Goal: Information Seeking & Learning: Compare options

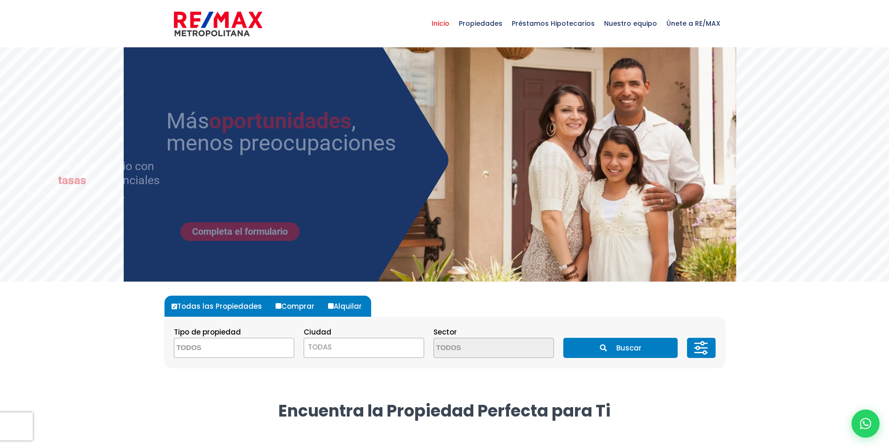
click at [210, 347] on textarea "Search" at bounding box center [219, 348] width 91 height 20
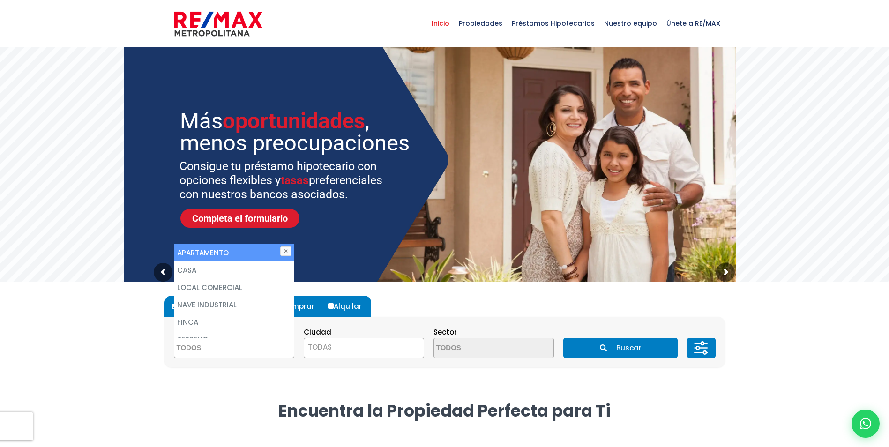
click at [214, 254] on li "APARTAMENTO" at bounding box center [234, 252] width 120 height 17
select select "apartment"
click at [233, 251] on li "APARTAMENTO" at bounding box center [234, 252] width 120 height 17
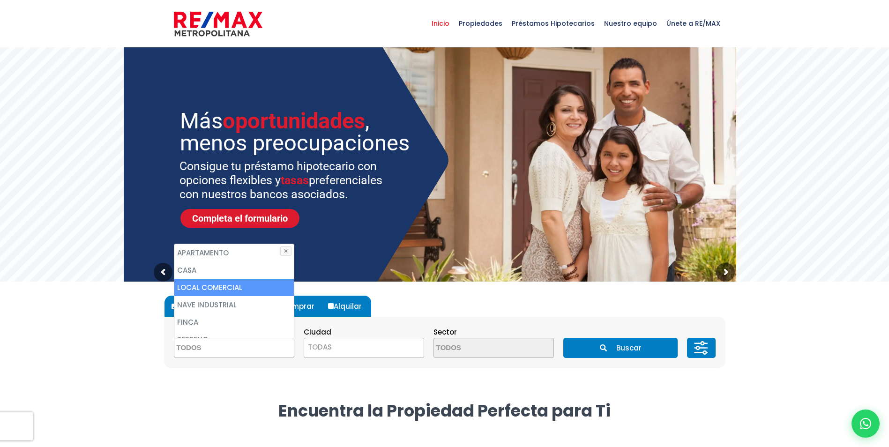
click at [373, 390] on div "Todas las Propiedades Comprar Alquilar Tipo de propiedad APARTAMENTO CASA LOCAL…" at bounding box center [445, 341] width 572 height 119
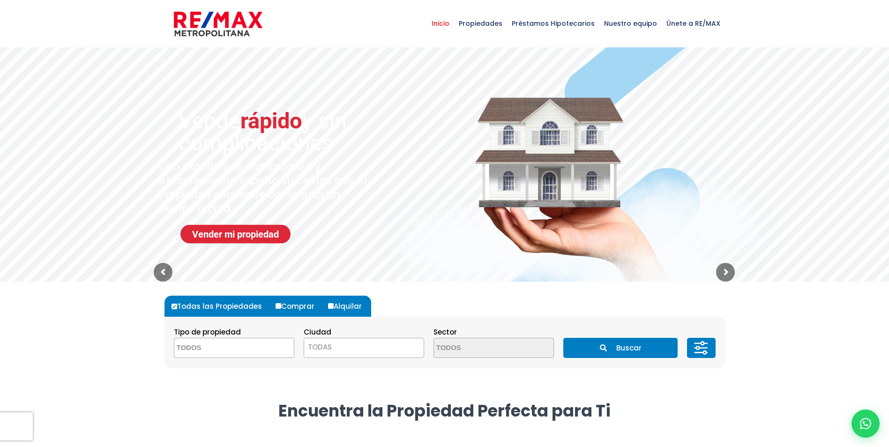
click at [255, 352] on textarea "Search" at bounding box center [219, 348] width 91 height 20
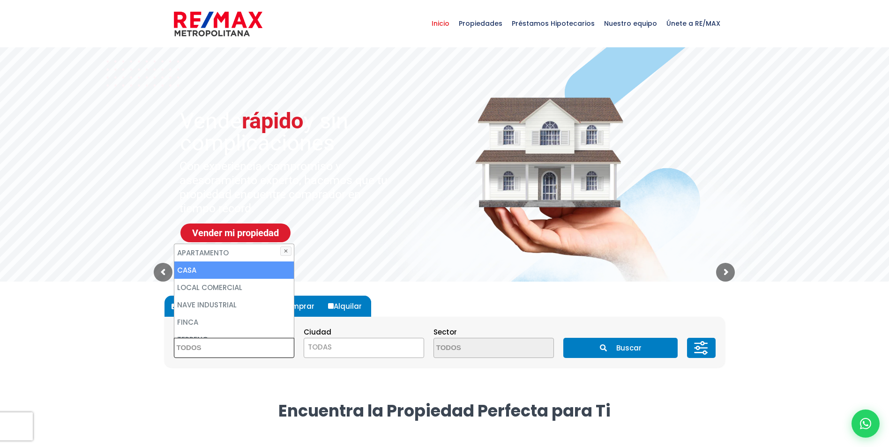
click at [285, 246] on li "APARTAMENTO" at bounding box center [234, 252] width 120 height 17
select select "apartment"
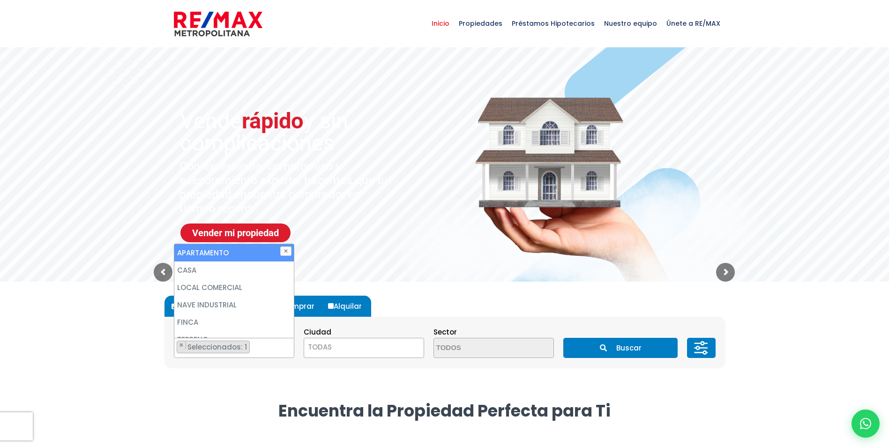
click at [285, 250] on button "✕" at bounding box center [285, 251] width 11 height 9
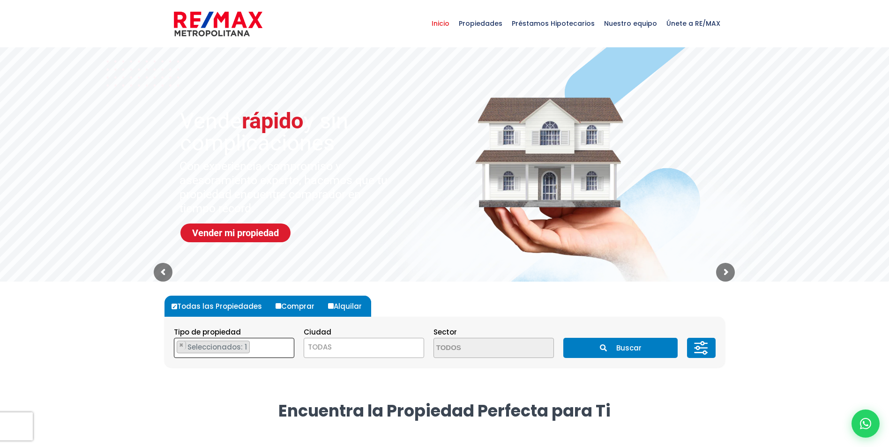
click at [216, 344] on span "Seleccionados: 1" at bounding box center [218, 347] width 63 height 10
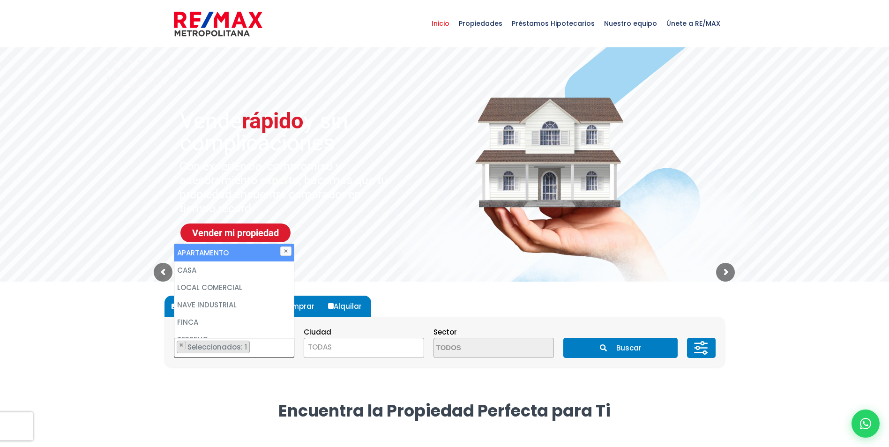
click at [208, 254] on li "APARTAMENTO" at bounding box center [234, 252] width 120 height 17
select select
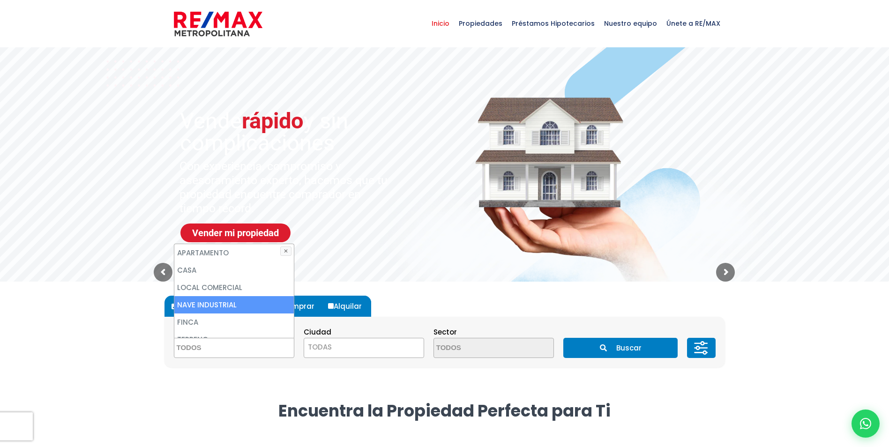
click at [336, 351] on span "TODAS" at bounding box center [364, 347] width 120 height 13
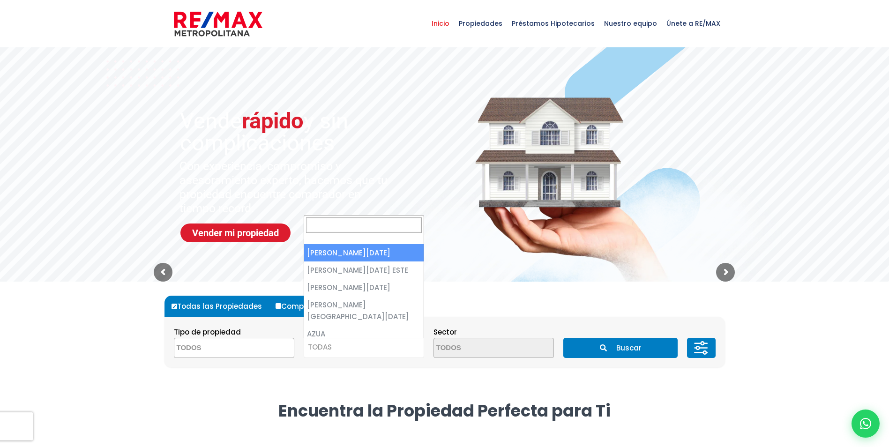
select select "1"
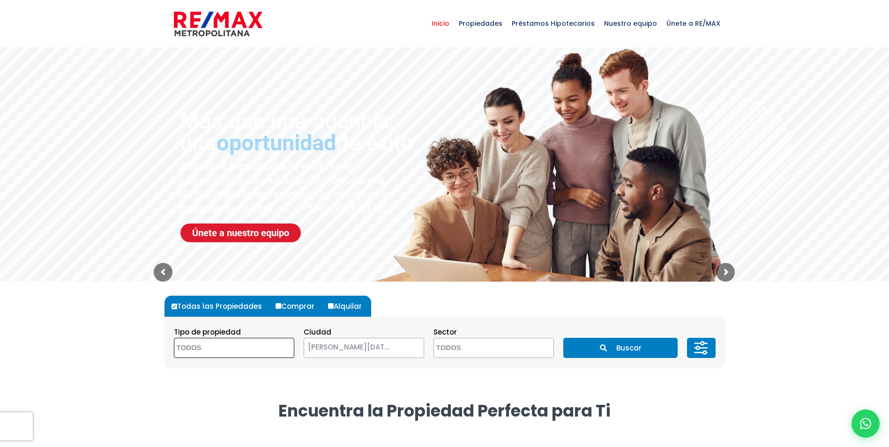
click at [218, 343] on textarea "Search" at bounding box center [219, 348] width 91 height 20
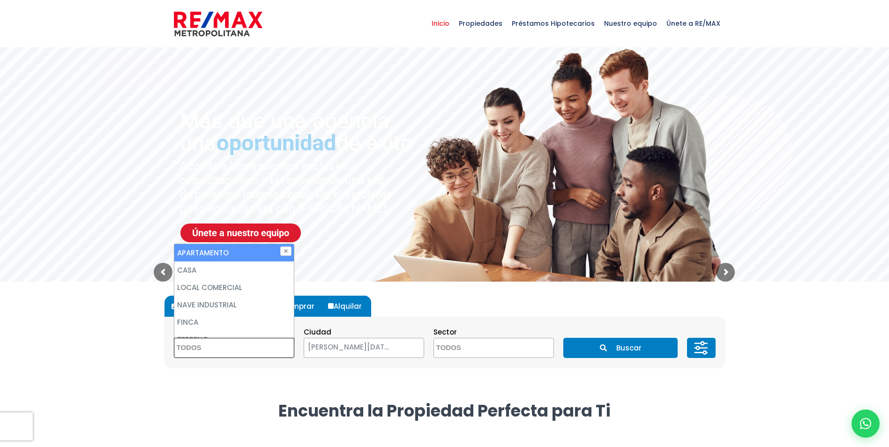
click at [206, 252] on li "APARTAMENTO" at bounding box center [234, 252] width 120 height 17
select select "apartment"
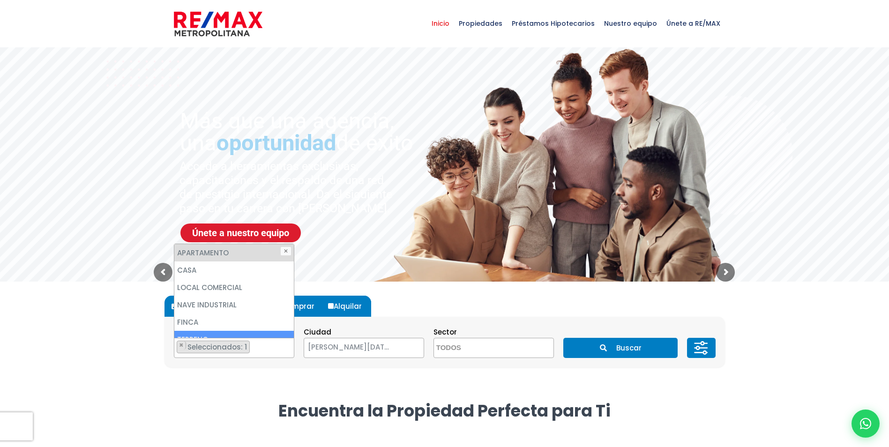
click at [207, 399] on div "Todas las Propiedades Comprar Alquilar Tipo de propiedad APARTAMENTO CASA LOCAL…" at bounding box center [445, 341] width 572 height 119
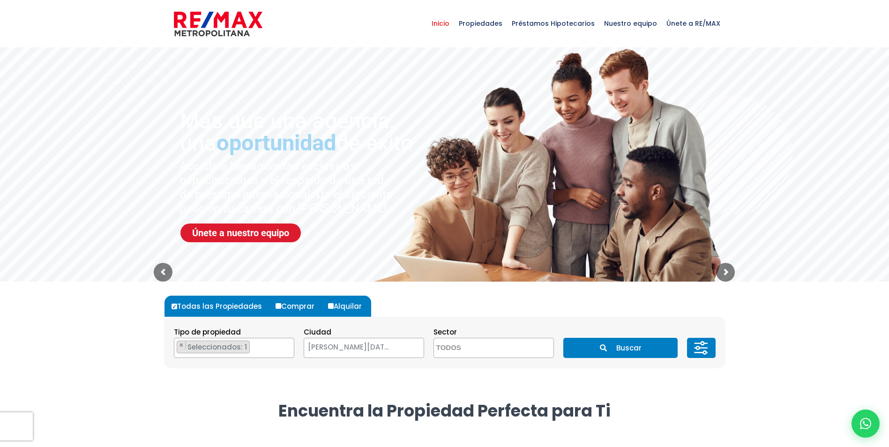
click at [601, 347] on icon "submit" at bounding box center [603, 348] width 7 height 7
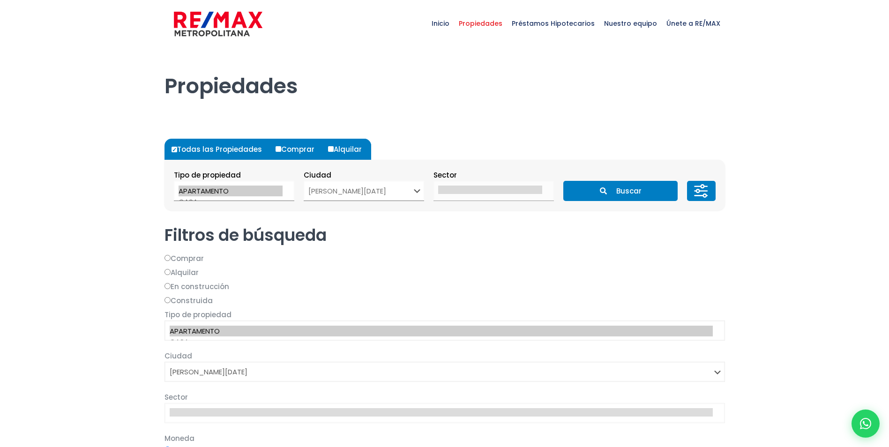
select select "1"
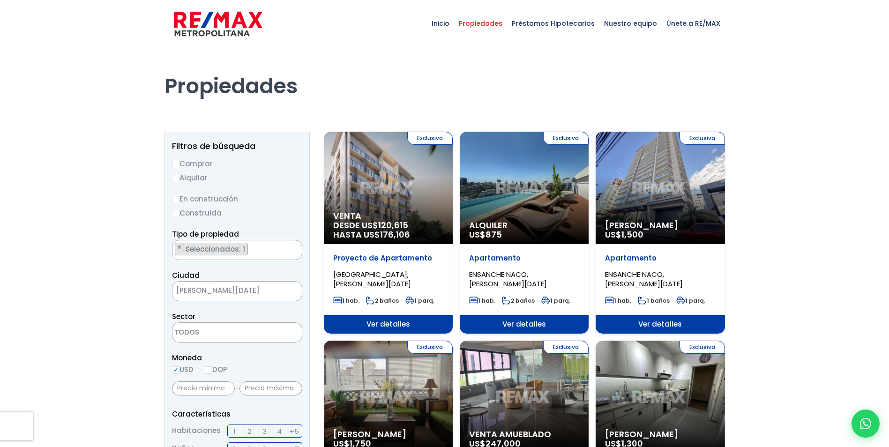
click at [180, 163] on label "Comprar" at bounding box center [237, 164] width 130 height 12
click at [180, 163] on input "Comprar" at bounding box center [176, 165] width 8 height 8
radio input "true"
click at [206, 251] on span "Seleccionados: 1" at bounding box center [216, 249] width 63 height 10
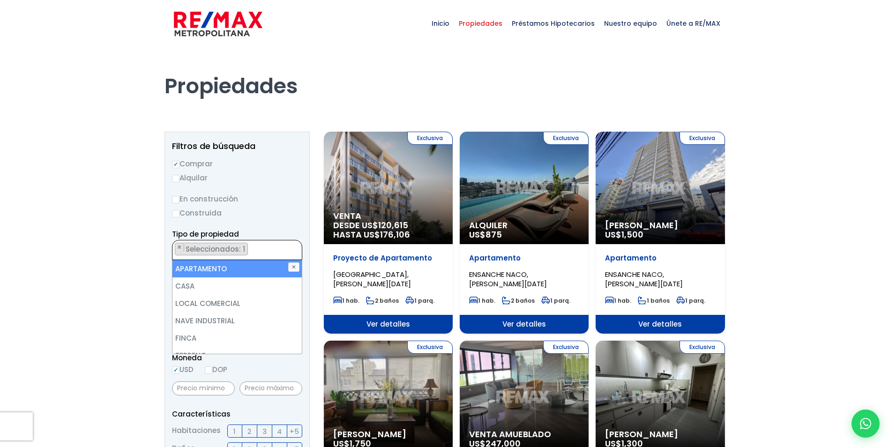
click at [207, 265] on li "APARTAMENTO" at bounding box center [237, 268] width 129 height 17
click at [199, 264] on li "APARTAMENTO" at bounding box center [237, 268] width 129 height 17
select select "apartment"
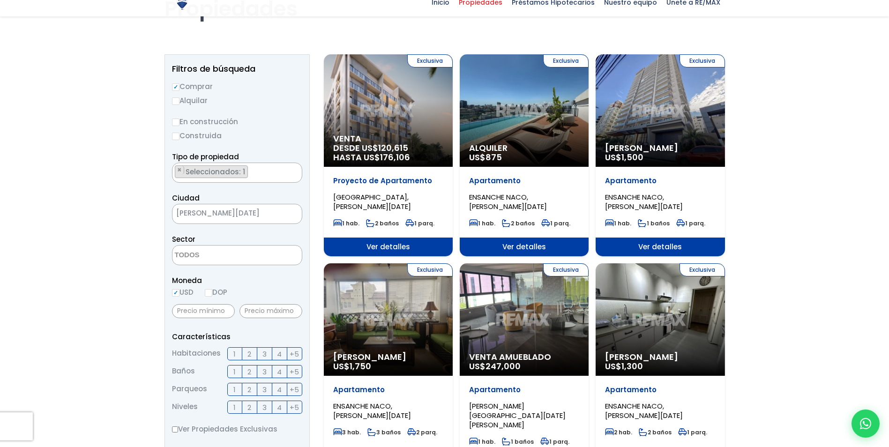
scroll to position [94, 0]
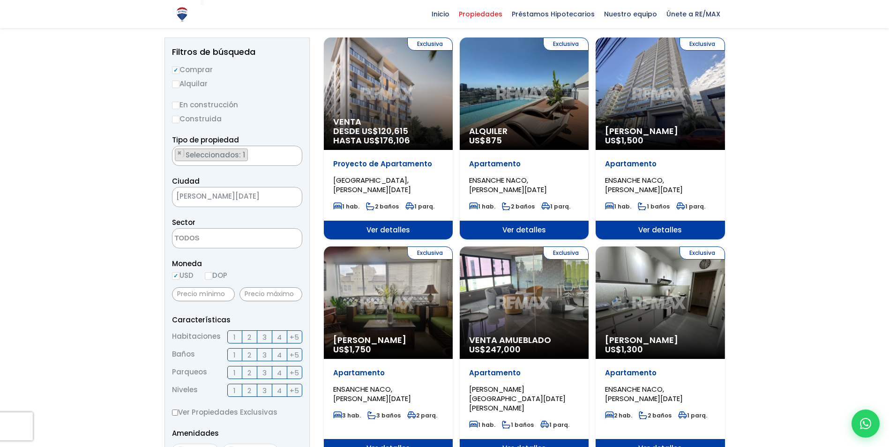
click at [212, 273] on input "DOP" at bounding box center [209, 276] width 8 height 8
radio input "true"
click at [286, 294] on input "text" at bounding box center [271, 294] width 63 height 14
type input "9,000,000"
click at [253, 338] on label "2" at bounding box center [249, 336] width 15 height 13
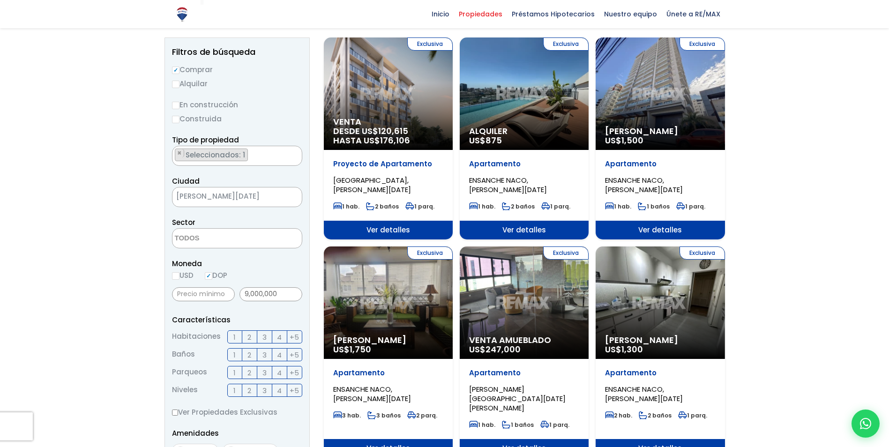
click at [0, 0] on input "2" at bounding box center [0, 0] width 0 height 0
click at [249, 353] on span "2" at bounding box center [250, 355] width 4 height 12
click at [0, 0] on input "2" at bounding box center [0, 0] width 0 height 0
click at [237, 373] on label "1" at bounding box center [234, 372] width 15 height 13
click at [0, 0] on input "1" at bounding box center [0, 0] width 0 height 0
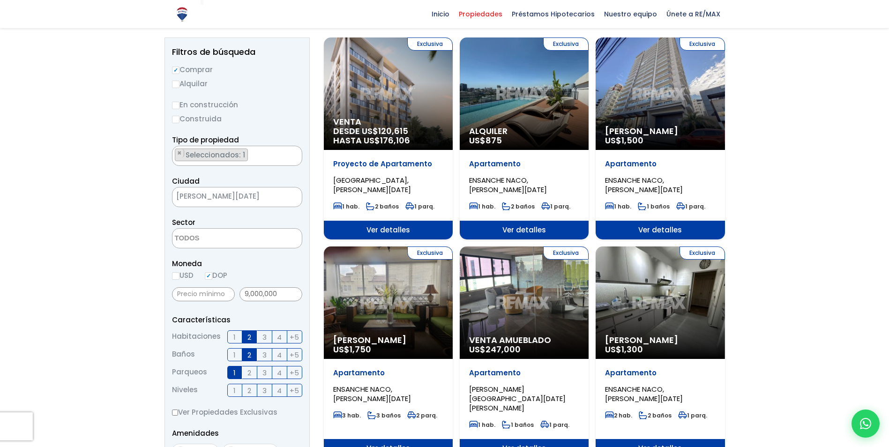
click at [248, 387] on span "2" at bounding box center [250, 391] width 4 height 12
click at [0, 0] on input "2" at bounding box center [0, 0] width 0 height 0
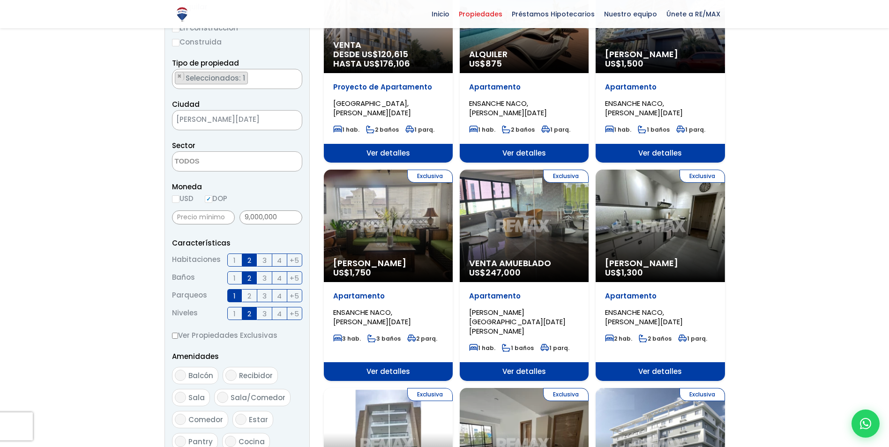
scroll to position [188, 0]
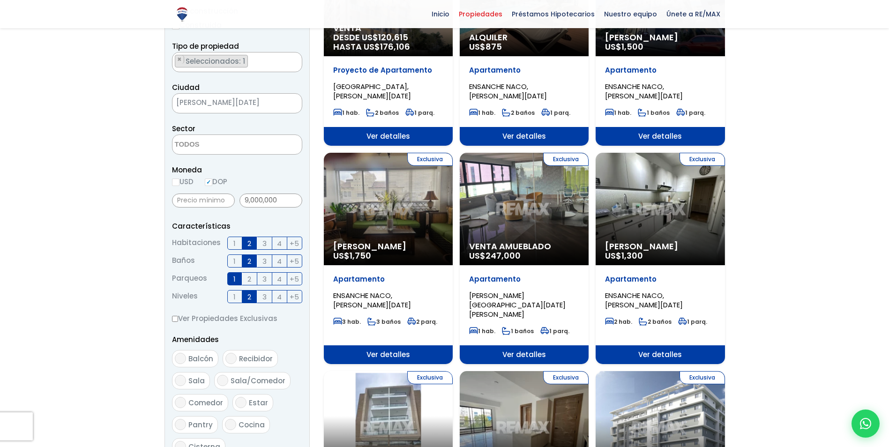
click at [180, 361] on input "Balcón" at bounding box center [180, 358] width 11 height 11
checkbox input "true"
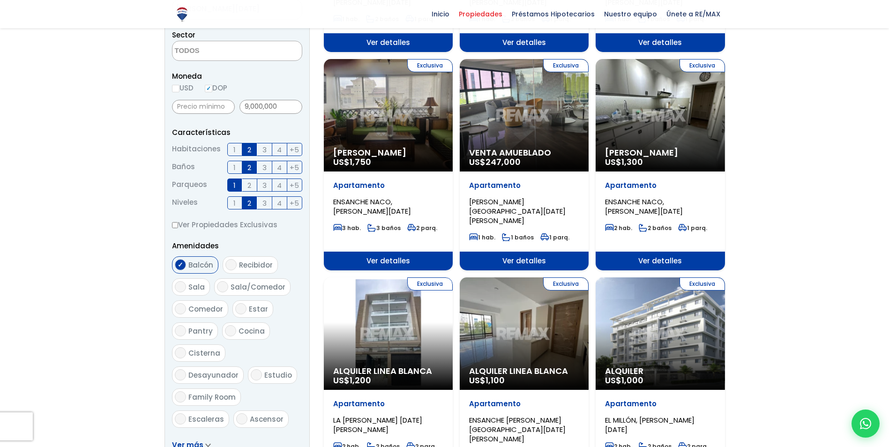
scroll to position [328, 0]
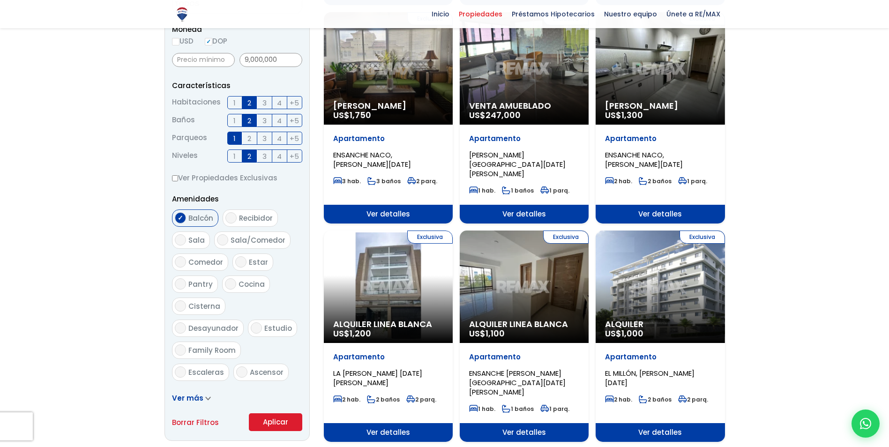
click at [182, 310] on input "Cisterna" at bounding box center [180, 305] width 11 height 11
checkbox input "true"
click at [272, 424] on button "Aplicar" at bounding box center [275, 422] width 53 height 18
